Goal: Transaction & Acquisition: Purchase product/service

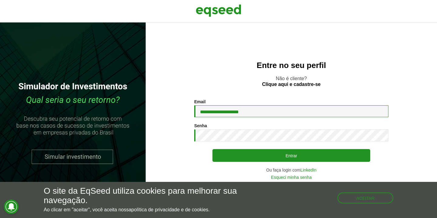
type input "**********"
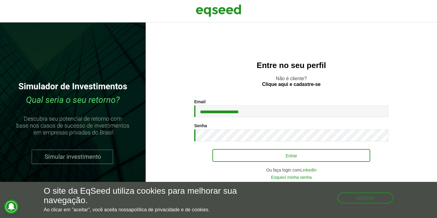
click at [276, 155] on button "Entrar" at bounding box center [291, 155] width 158 height 13
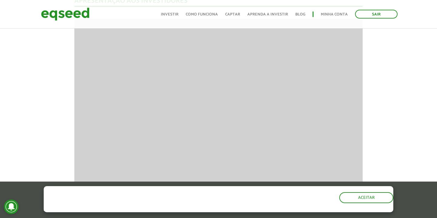
scroll to position [452, 0]
click at [365, 197] on button "Aceitar" at bounding box center [366, 197] width 54 height 11
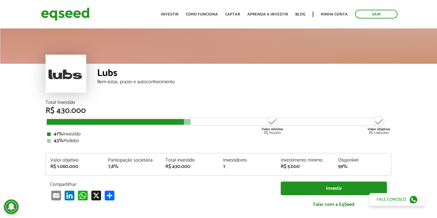
scroll to position [0, 0]
click at [176, 12] on link "Investir" at bounding box center [170, 14] width 18 height 4
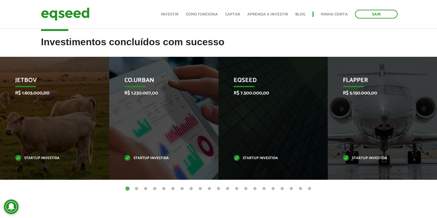
scroll to position [232, 0]
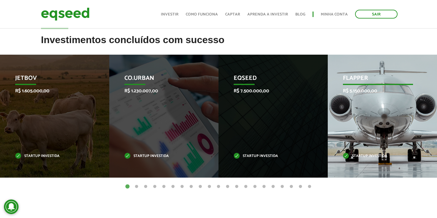
click at [363, 109] on div "Flapper R$ 5.150.000,00 Startup investida" at bounding box center [378, 116] width 100 height 123
click at [355, 68] on div "Flapper R$ 5.150.000,00 Startup investida" at bounding box center [378, 116] width 100 height 123
click at [354, 84] on p "Flapper" at bounding box center [378, 80] width 70 height 10
click at [368, 88] on p "R$ 5.150.000,00" at bounding box center [378, 91] width 70 height 6
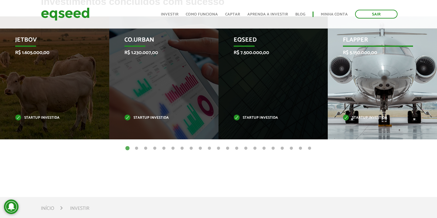
scroll to position [281, 0]
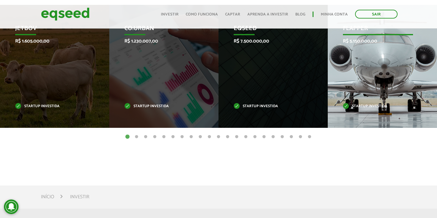
click at [368, 88] on div "Flapper R$ 5.150.000,00 Startup investida" at bounding box center [378, 66] width 100 height 123
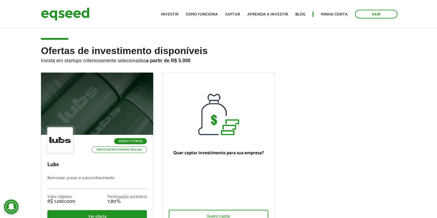
scroll to position [0, 0]
